Goal: Task Accomplishment & Management: Use online tool/utility

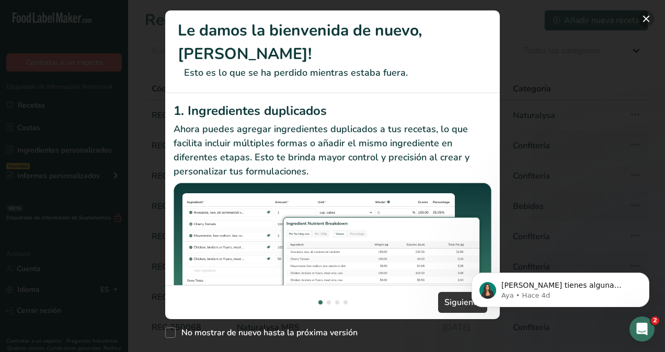
click at [646, 18] on button "New Features" at bounding box center [646, 18] width 17 height 17
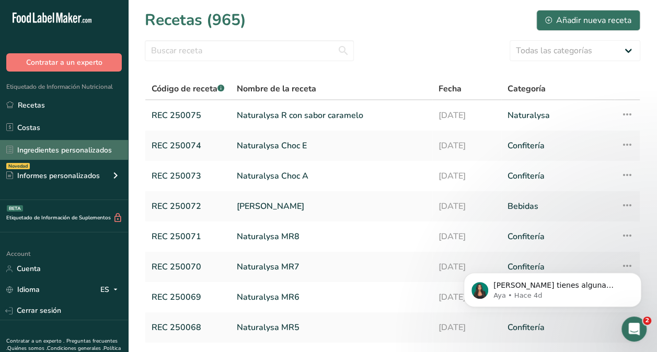
click at [83, 148] on link "Ingredientes personalizados" at bounding box center [64, 150] width 128 height 20
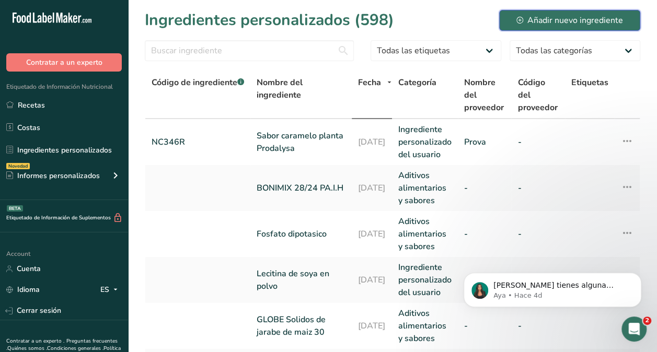
click at [543, 19] on div "Añadir nuevo ingrediente" at bounding box center [569, 20] width 107 height 13
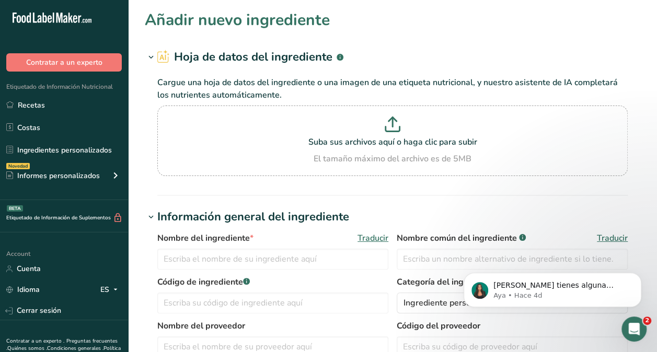
click at [243, 272] on div "Nombre del ingrediente * Traducir Nombre común del ingrediente .a-a{fill:#34736…" at bounding box center [392, 254] width 470 height 44
click at [235, 267] on input "text" at bounding box center [272, 259] width 231 height 21
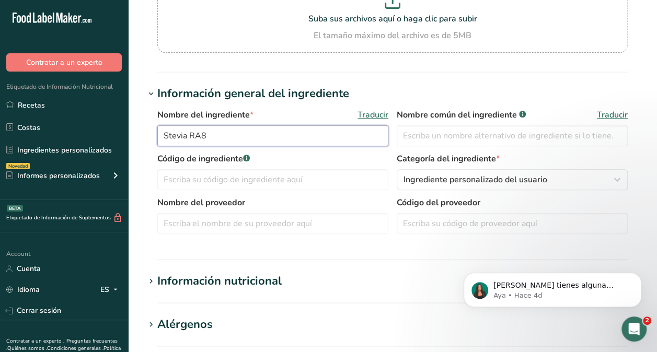
scroll to position [131, 0]
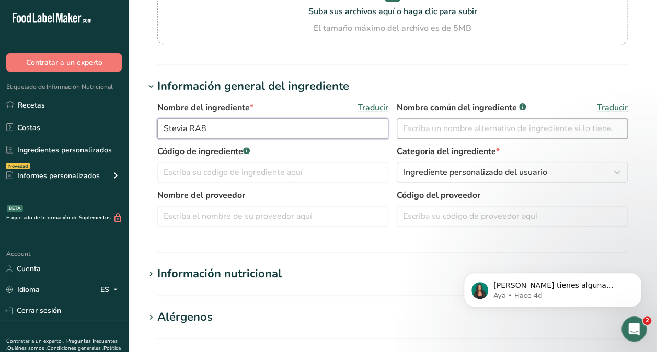
type input "Stevia RA8"
click at [538, 129] on input "text" at bounding box center [512, 128] width 231 height 21
type input "RA80"
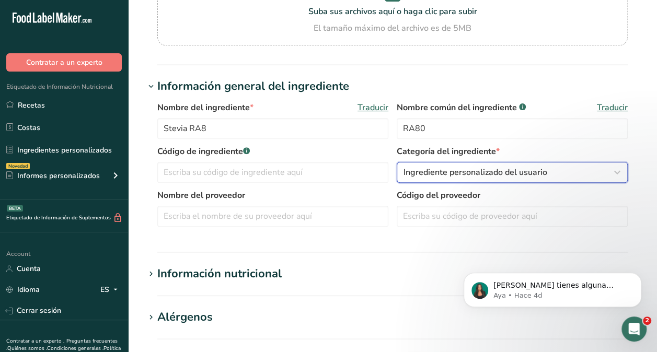
click at [446, 168] on span "Ingrediente personalizado del usuario" at bounding box center [476, 172] width 144 height 13
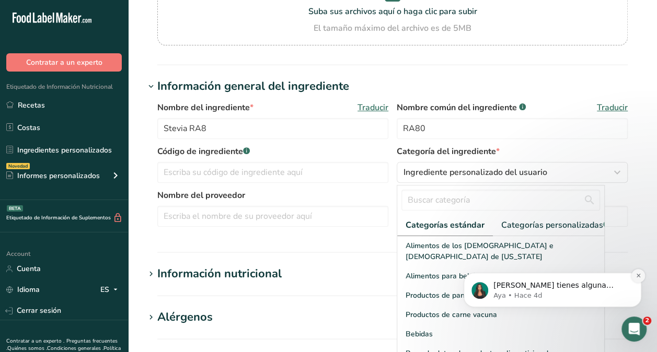
click at [637, 275] on icon "Dismiss notification" at bounding box center [639, 276] width 6 height 6
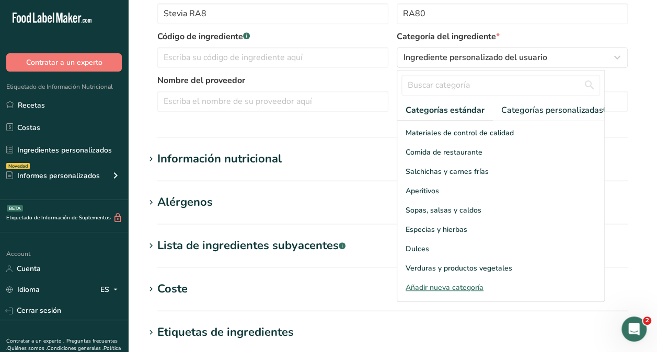
scroll to position [246, 0]
click at [582, 256] on div "Dulces" at bounding box center [500, 248] width 207 height 19
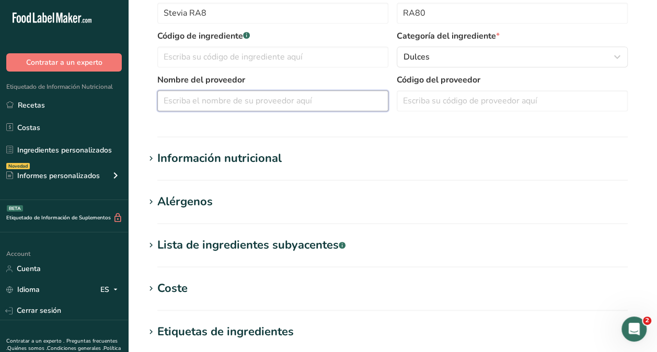
click at [326, 96] on input "text" at bounding box center [272, 100] width 231 height 21
type input "Layn"
click at [277, 143] on section "Añadir nuevo ingrediente Hoja de datos del ingrediente .a-a{fill:#347362;}.b-a{…" at bounding box center [392, 144] width 529 height 780
click at [256, 163] on div "Información nutricional" at bounding box center [219, 158] width 124 height 17
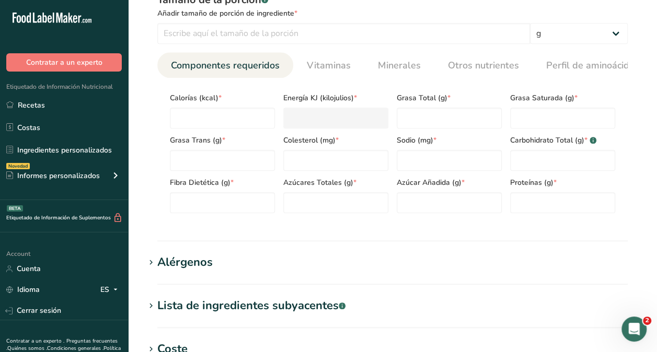
scroll to position [442, 0]
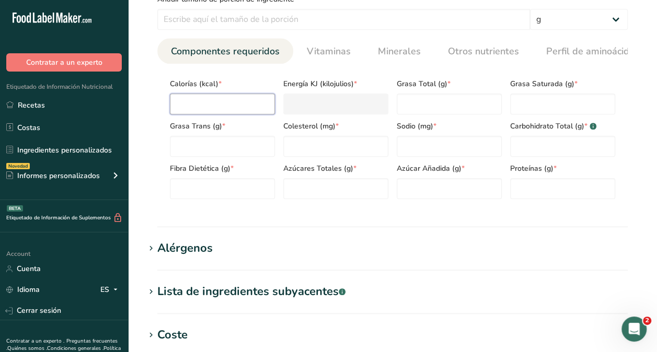
click at [240, 105] on input "number" at bounding box center [222, 104] width 105 height 21
type input "4"
type KJ "16.7"
type input "42"
type KJ "175.7"
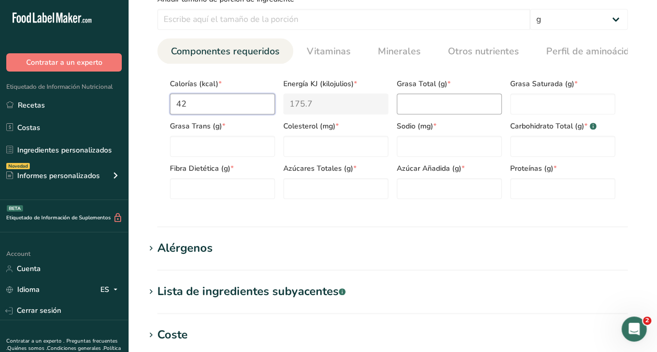
type input "42"
click at [421, 96] on Fat "number" at bounding box center [449, 104] width 105 height 21
type Fat "0.9"
click at [570, 112] on Fat "number" at bounding box center [562, 104] width 105 height 21
click at [428, 144] on input "number" at bounding box center [449, 146] width 105 height 21
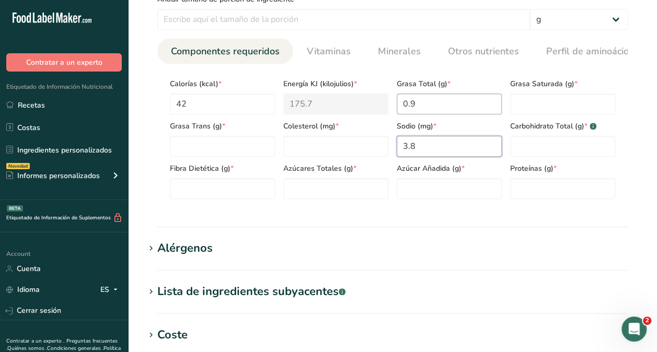
type input "3.8"
click at [500, 100] on Fat "0.9" at bounding box center [449, 104] width 105 height 21
click at [536, 105] on Fat "number" at bounding box center [562, 104] width 105 height 21
type Fat "0"
click at [199, 144] on Fat "number" at bounding box center [222, 146] width 105 height 21
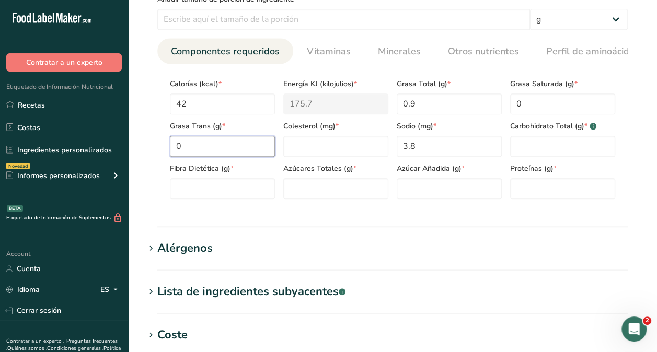
type Fat "0"
click at [346, 150] on input "number" at bounding box center [335, 146] width 105 height 21
click at [547, 146] on Carbohydrates "number" at bounding box center [562, 146] width 105 height 21
type Carbohydrates "0"
click at [537, 186] on input "number" at bounding box center [562, 188] width 105 height 21
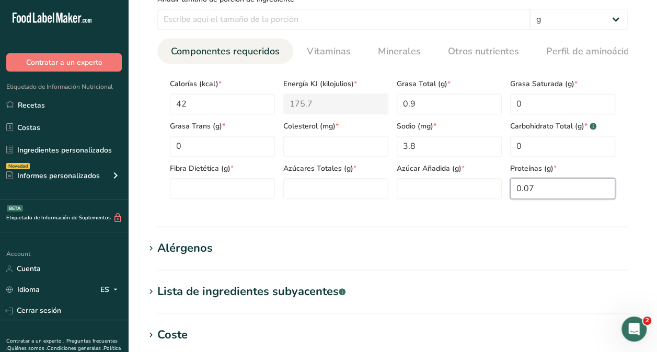
type input "0.07"
click at [652, 109] on section "Añadir nuevo ingrediente Hoja de datos del ingrediente .a-a{fill:#347362;}.b-a{…" at bounding box center [392, 69] width 529 height 1022
click at [297, 159] on div "Azúcares Totales (g) *" at bounding box center [335, 178] width 113 height 42
click at [297, 154] on input "number" at bounding box center [335, 146] width 105 height 21
type input "0"
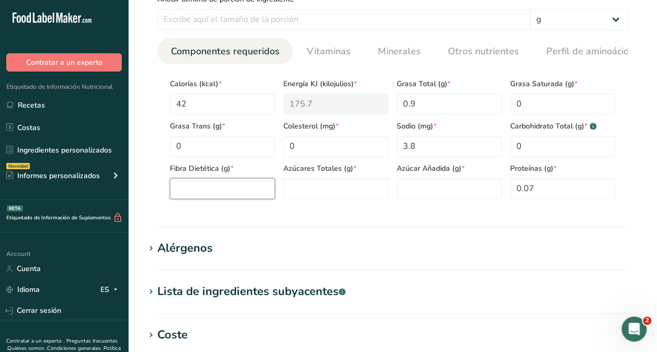
click at [210, 199] on Fiber "number" at bounding box center [222, 188] width 105 height 21
type Fiber "0"
click at [373, 191] on Sugars "number" at bounding box center [335, 188] width 105 height 21
type Sugars "0"
click at [447, 187] on Sugars "number" at bounding box center [449, 188] width 105 height 21
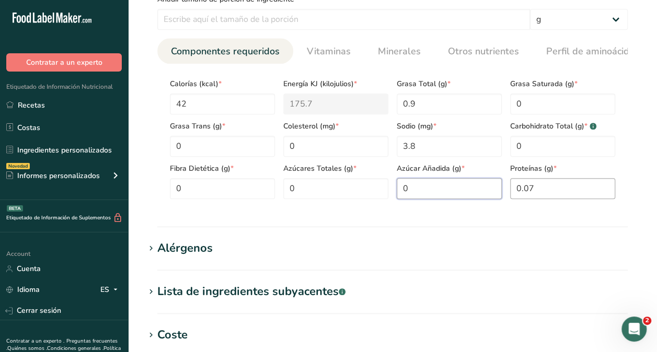
type Sugars "0"
click at [585, 199] on input "0.07" at bounding box center [562, 188] width 105 height 21
click at [527, 227] on hr at bounding box center [392, 226] width 470 height 1
click at [498, 289] on h1 "Lista de ingredientes subyacentes .a-a{fill:#347362;}.b-a{fill:#fff;}" at bounding box center [393, 291] width 496 height 17
drag, startPoint x: 657, startPoint y: 154, endPoint x: 657, endPoint y: 182, distance: 28.8
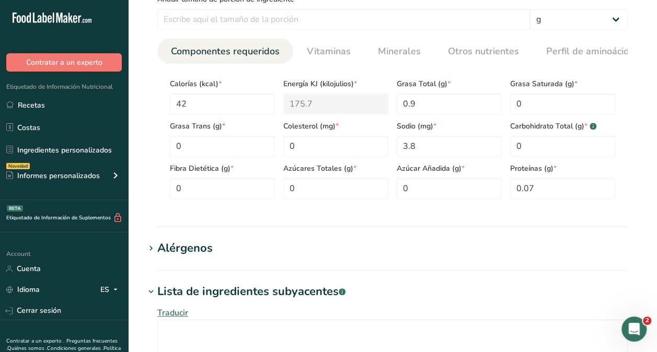
click at [657, 182] on html ".a-20{fill:#fff;} Contratar a un experto Etiquetado de Información Nutricional …" at bounding box center [328, 123] width 657 height 1131
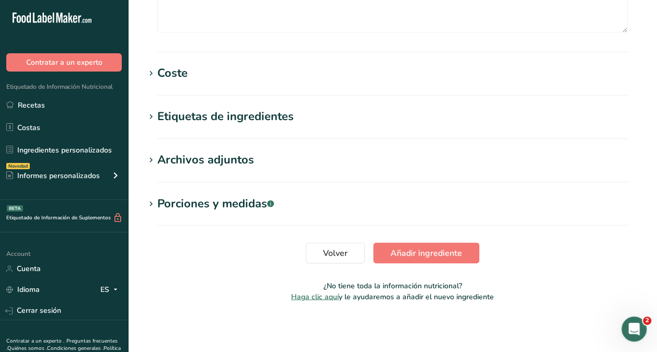
scroll to position [780, 0]
click at [467, 256] on button "Añadir ingrediente" at bounding box center [426, 253] width 106 height 21
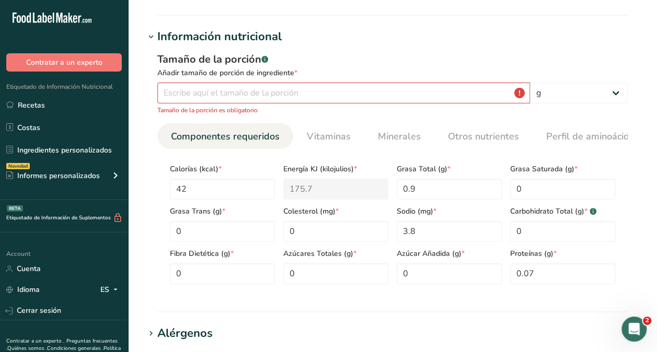
scroll to position [102, 0]
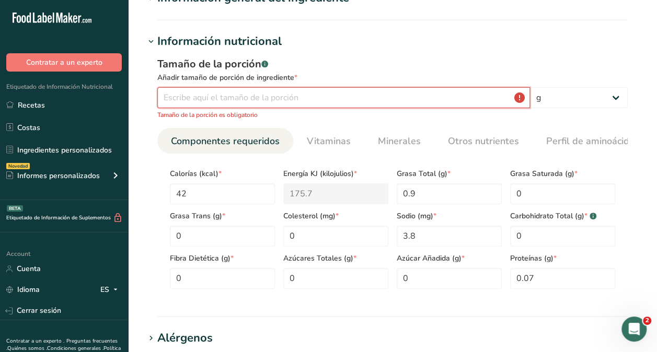
click at [496, 97] on input "number" at bounding box center [343, 97] width 373 height 21
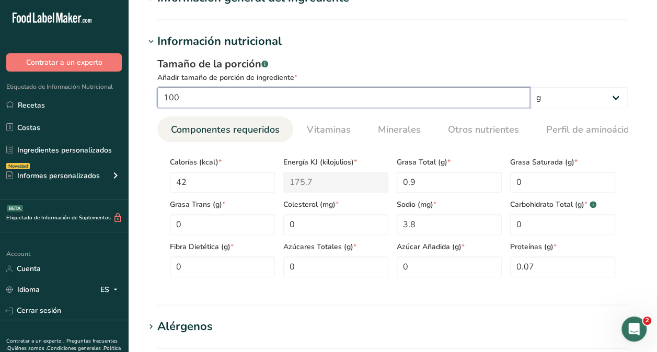
type input "100"
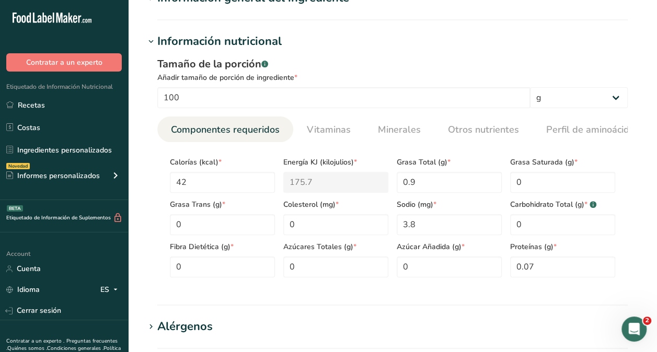
click at [554, 55] on div "Tamaño de la porción .a-a{fill:#347362;}.b-a{fill:#fff;} Añadir tamaño de porci…" at bounding box center [393, 171] width 496 height 242
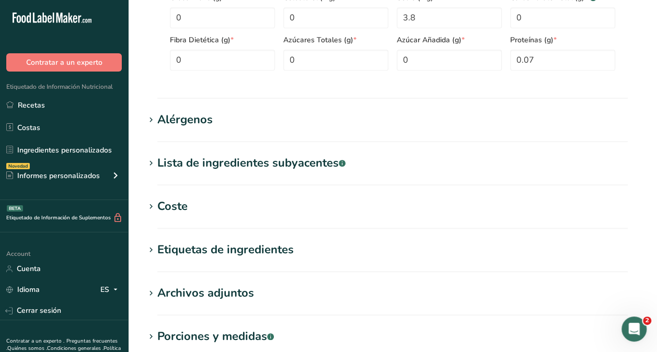
scroll to position [445, 0]
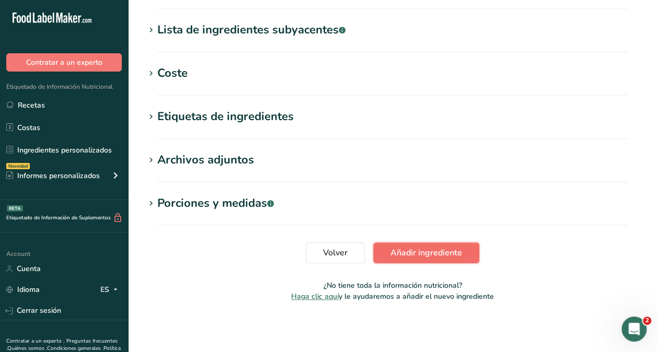
click at [449, 245] on button "Añadir ingrediente" at bounding box center [426, 253] width 106 height 21
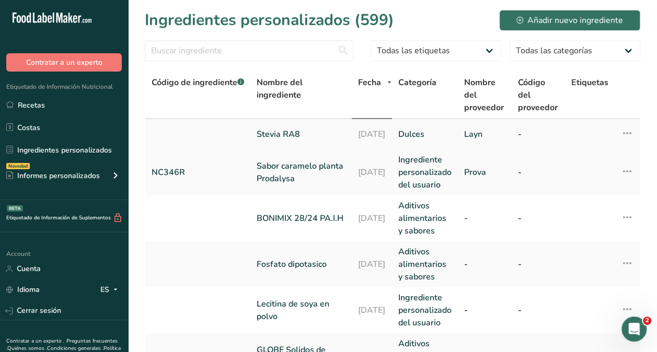
click at [626, 129] on icon at bounding box center [627, 133] width 13 height 19
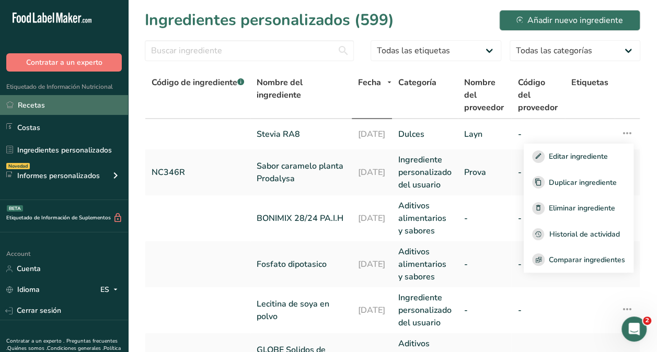
click at [47, 98] on link "Recetas" at bounding box center [64, 105] width 128 height 20
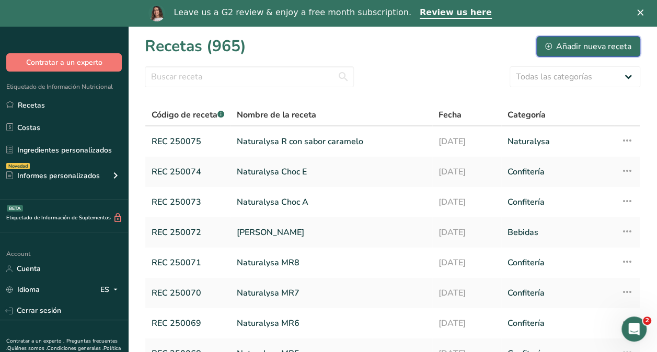
click at [553, 44] on div "Añadir nueva receta" at bounding box center [588, 46] width 86 height 13
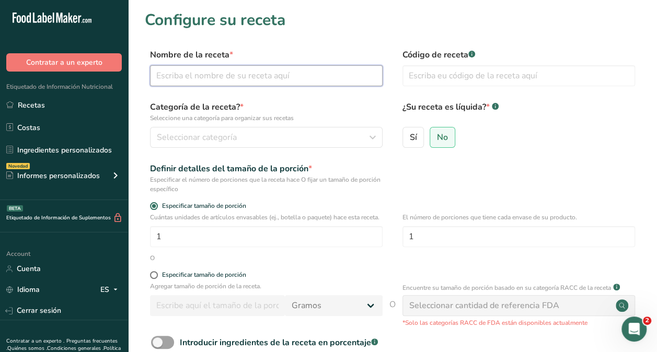
click at [289, 67] on input "text" at bounding box center [266, 75] width 233 height 21
type input "Stevia RA8"
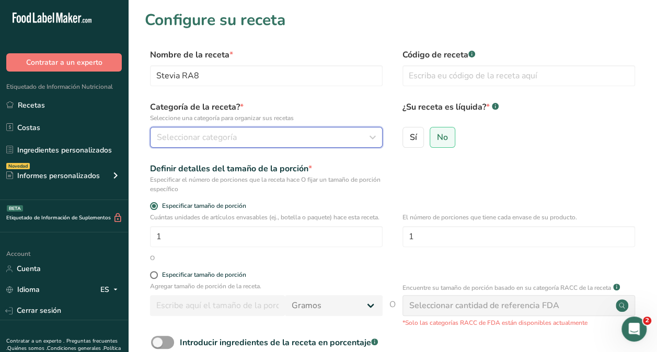
click at [288, 136] on div "Seleccionar categoría" at bounding box center [263, 137] width 213 height 13
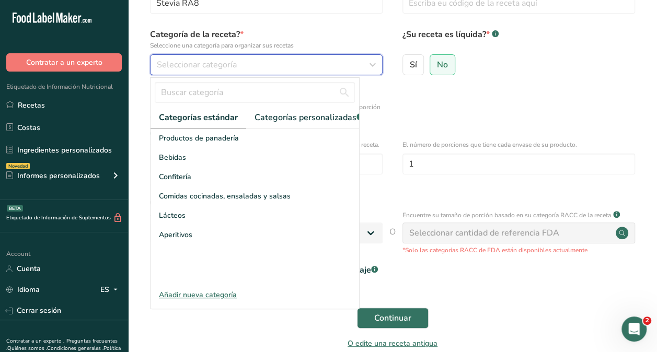
scroll to position [74, 0]
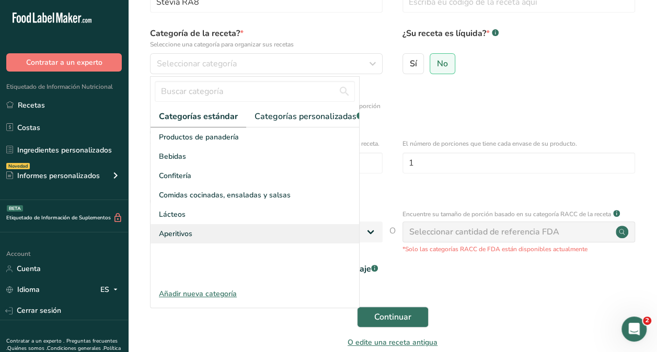
click at [193, 242] on div "Aperitivos" at bounding box center [255, 233] width 209 height 19
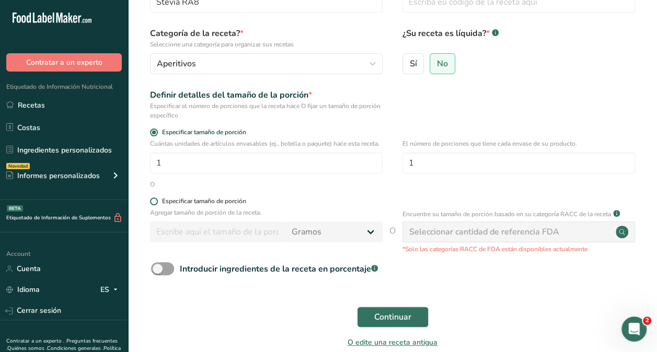
click at [177, 205] on div "Especificar tamaño de porción" at bounding box center [204, 202] width 84 height 8
click at [157, 205] on input "Especificar tamaño de porción" at bounding box center [153, 201] width 7 height 7
radio input "true"
radio input "false"
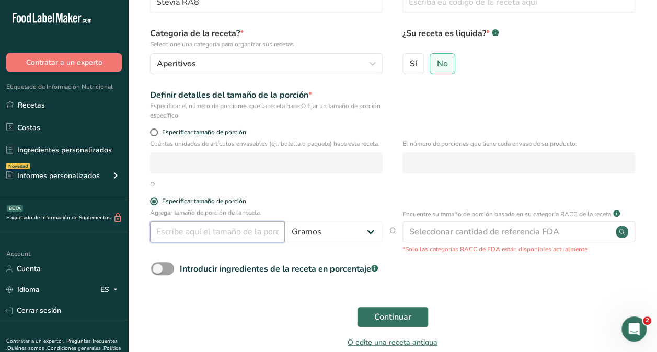
click at [184, 239] on input "number" at bounding box center [217, 232] width 135 height 21
type input "100"
click at [450, 274] on div "Introducir ingredientes de la receta en porcentaje .a-a{fill:#347362;}.b-a{fill…" at bounding box center [393, 272] width 496 height 21
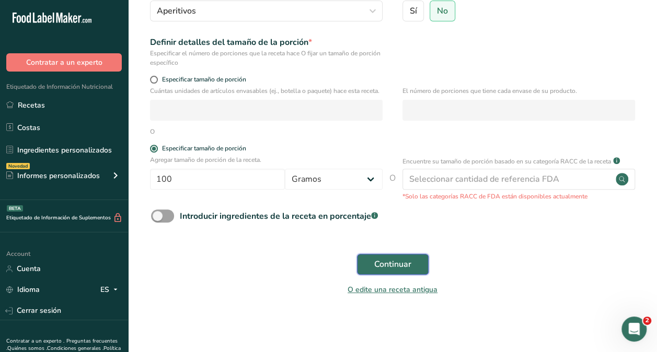
click at [410, 257] on button "Continuar" at bounding box center [393, 264] width 72 height 21
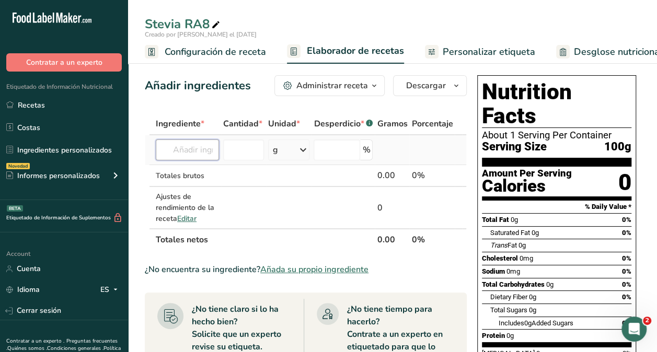
click at [208, 143] on input "text" at bounding box center [187, 150] width 63 height 21
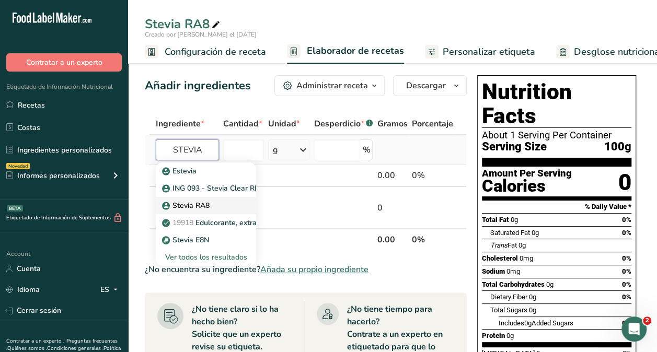
type input "STEVIA"
click at [205, 205] on p "Stevia RA8" at bounding box center [186, 205] width 45 height 11
type input "Stevia RA8"
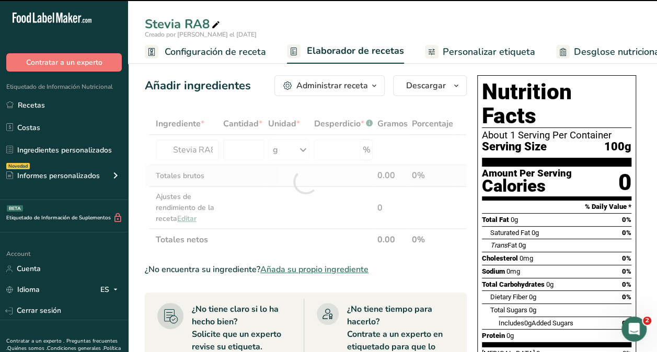
type input "0"
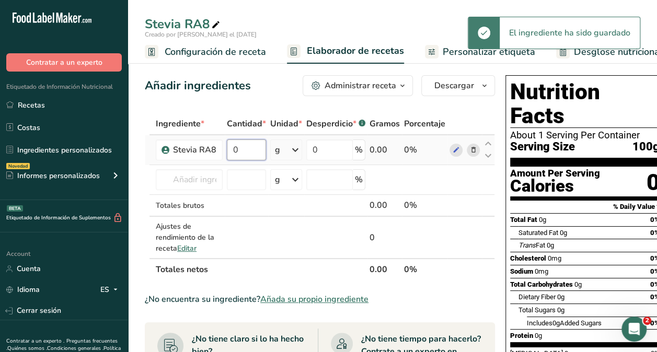
click at [246, 151] on input "0" at bounding box center [246, 150] width 39 height 21
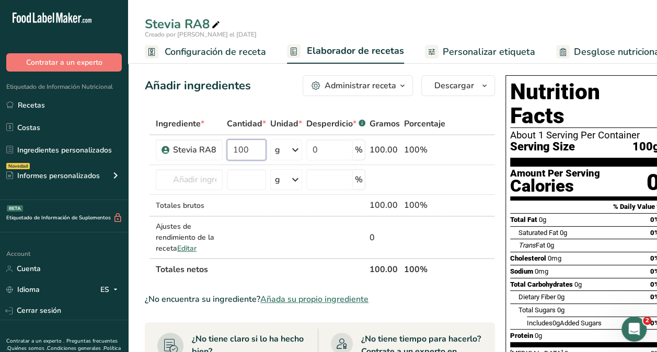
type input "100"
click at [278, 82] on div "Añadir ingredientes Administrar receta Eliminar receta Duplicar receta Escalar …" at bounding box center [320, 85] width 350 height 21
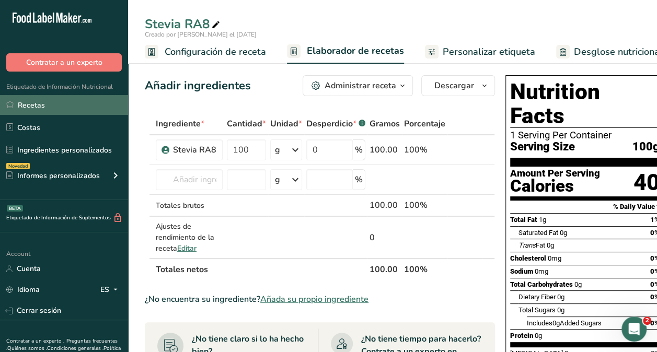
click at [67, 102] on link "Recetas" at bounding box center [64, 105] width 128 height 20
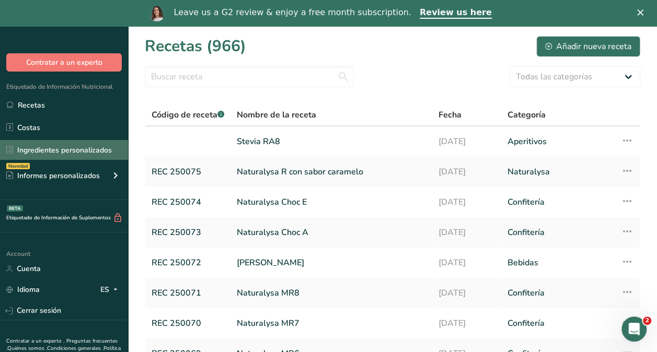
click at [83, 151] on link "Ingredientes personalizados" at bounding box center [64, 150] width 128 height 20
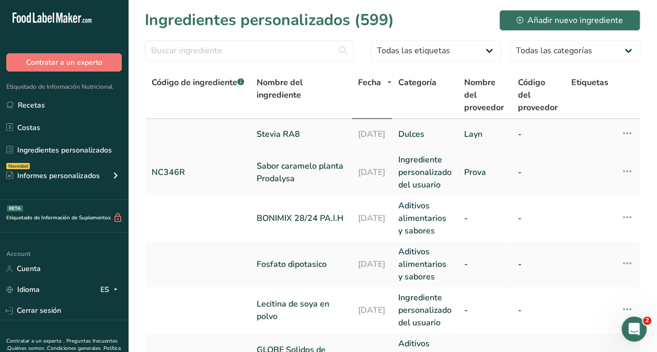
click at [271, 133] on link "Stevia RA8" at bounding box center [301, 134] width 89 height 13
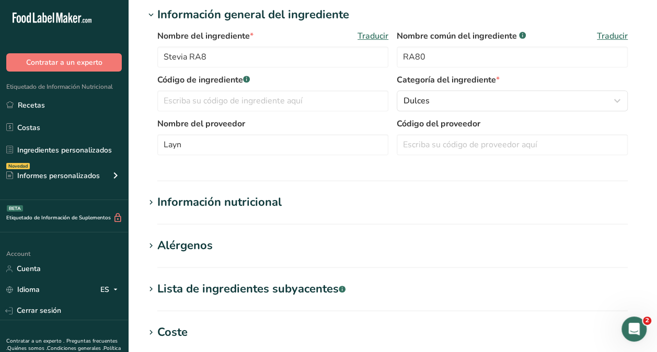
scroll to position [208, 0]
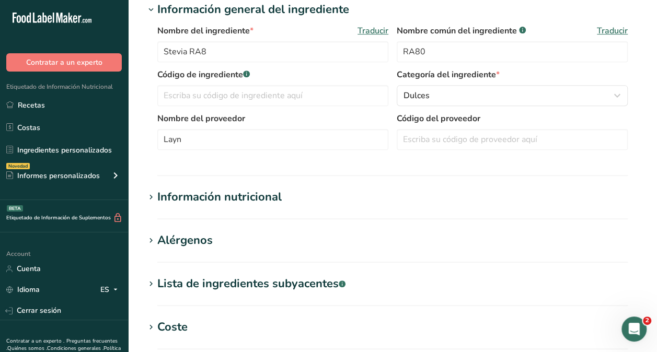
click at [270, 200] on div "Información nutricional" at bounding box center [219, 197] width 124 height 17
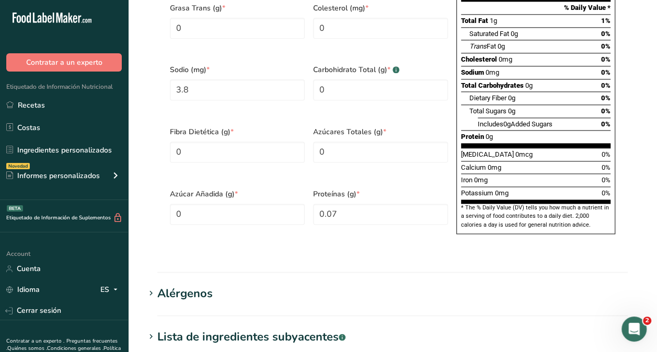
scroll to position [647, 0]
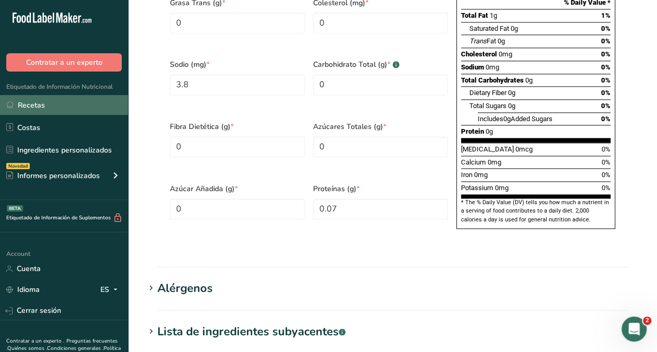
click at [90, 100] on link "Recetas" at bounding box center [64, 105] width 128 height 20
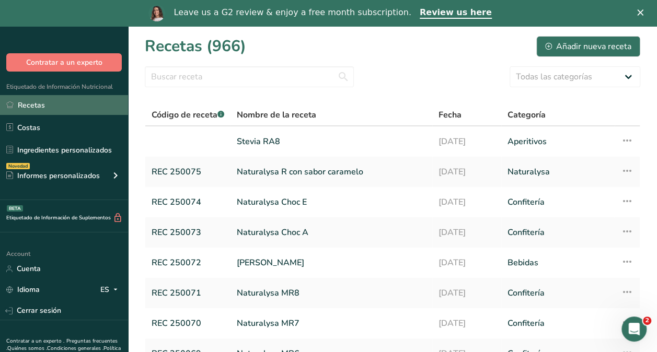
click at [90, 100] on link "Recetas" at bounding box center [64, 105] width 128 height 20
click at [63, 109] on link "Recetas" at bounding box center [64, 105] width 128 height 20
click at [66, 106] on link "Recetas" at bounding box center [64, 105] width 128 height 20
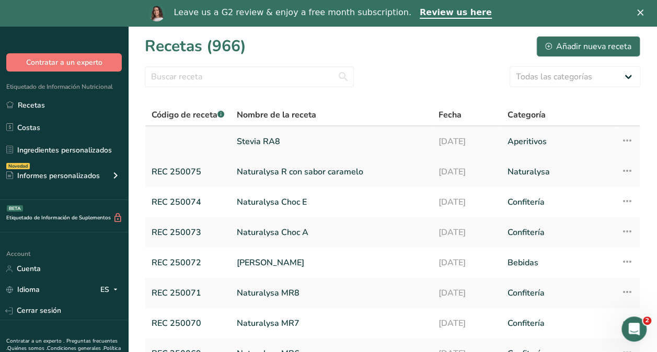
click at [268, 139] on link "Stevia RA8" at bounding box center [331, 142] width 189 height 22
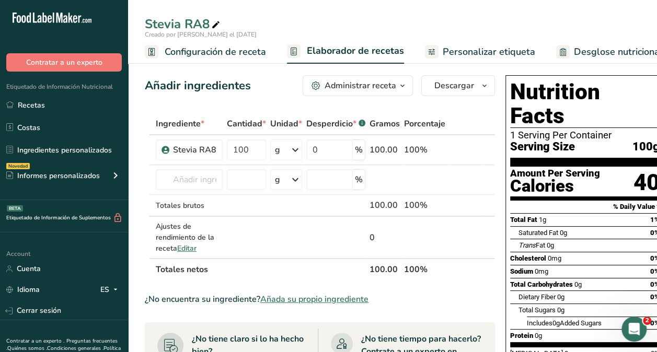
click at [475, 91] on button "Descargar" at bounding box center [458, 85] width 74 height 21
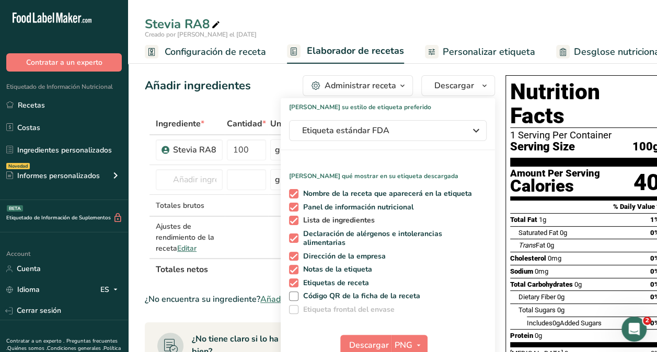
click at [292, 224] on span at bounding box center [293, 220] width 9 height 9
click at [292, 224] on input "Lista de ingredientes" at bounding box center [292, 220] width 7 height 7
checkbox input "false"
click at [294, 239] on span at bounding box center [293, 238] width 9 height 9
click at [294, 239] on input "Declaración de alérgenos e intolerancias alimentarias" at bounding box center [292, 238] width 7 height 7
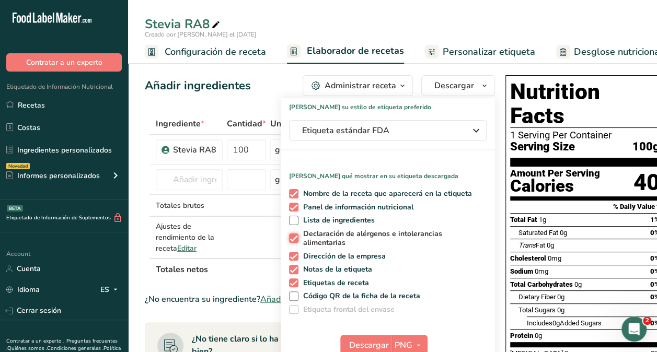
checkbox input "false"
click at [293, 258] on span at bounding box center [293, 256] width 9 height 9
click at [293, 258] on input "Dirección de la empresa" at bounding box center [292, 256] width 7 height 7
checkbox input "false"
click at [293, 269] on span at bounding box center [293, 269] width 9 height 9
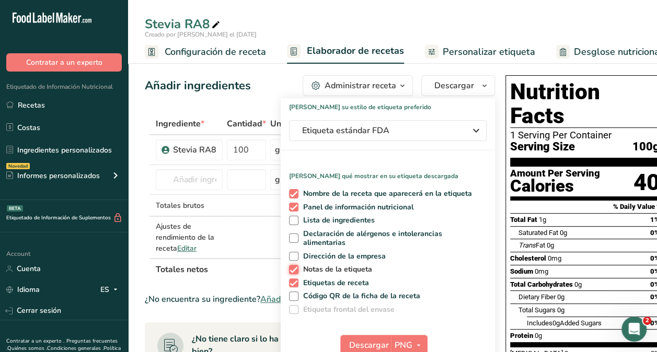
click at [293, 269] on input "Notas de la etiqueta" at bounding box center [292, 269] width 7 height 7
checkbox input "false"
click at [293, 280] on span at bounding box center [293, 283] width 9 height 9
click at [293, 280] on input "Etiquetas de receta" at bounding box center [292, 283] width 7 height 7
checkbox input "false"
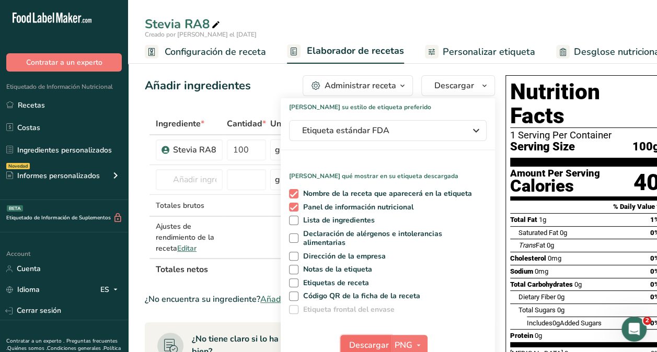
click at [373, 346] on span "Descargar" at bounding box center [369, 345] width 40 height 13
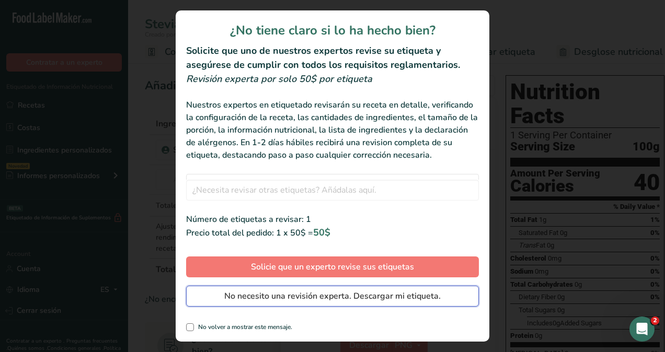
click at [346, 300] on span "No necesito una revisión experta. Descargar mi etiqueta." at bounding box center [332, 296] width 216 height 13
